Goal: Information Seeking & Learning: Check status

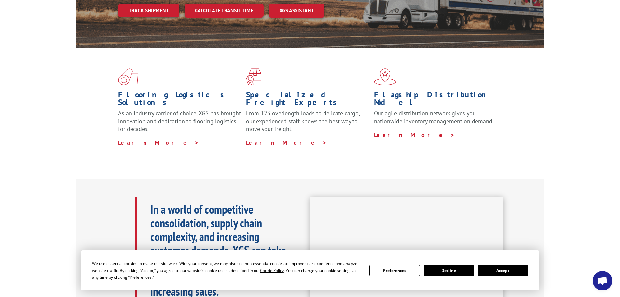
scroll to position [163, 0]
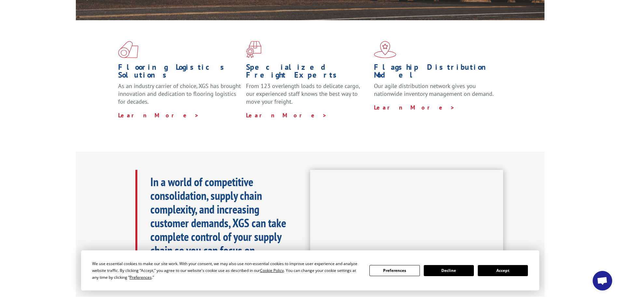
click at [512, 271] on button "Accept" at bounding box center [503, 270] width 50 height 11
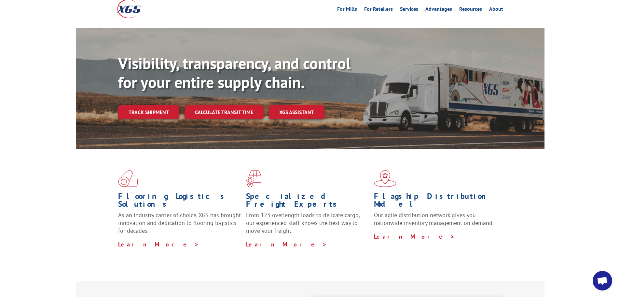
scroll to position [0, 0]
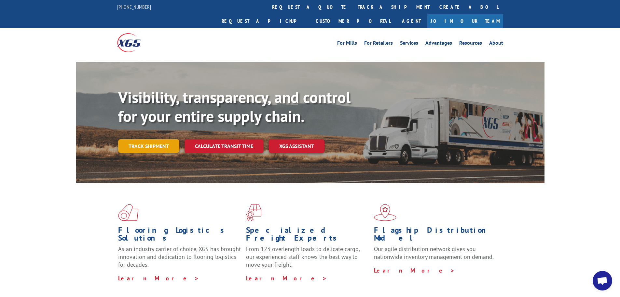
click at [150, 139] on link "Track shipment" at bounding box center [148, 146] width 61 height 14
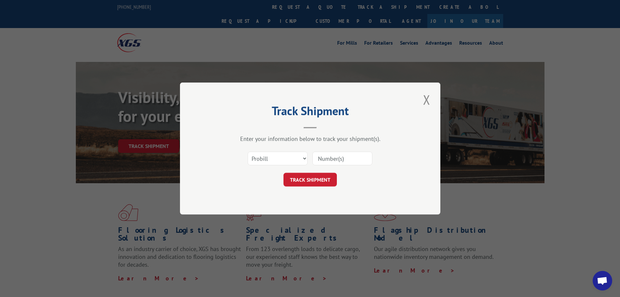
click at [342, 160] on input at bounding box center [343, 158] width 60 height 14
paste input "16588493"
type input "16588493"
click at [322, 176] on button "TRACK SHIPMENT" at bounding box center [310, 180] width 53 height 14
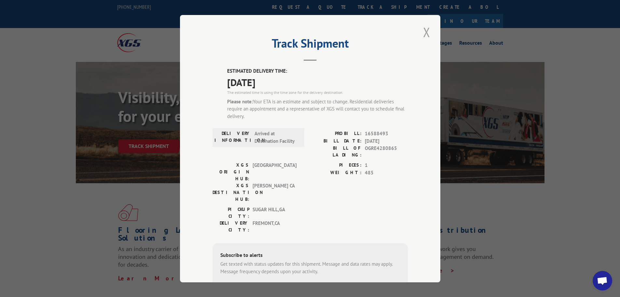
click at [425, 35] on button "Close modal" at bounding box center [426, 32] width 11 height 18
